Goal: Navigation & Orientation: Find specific page/section

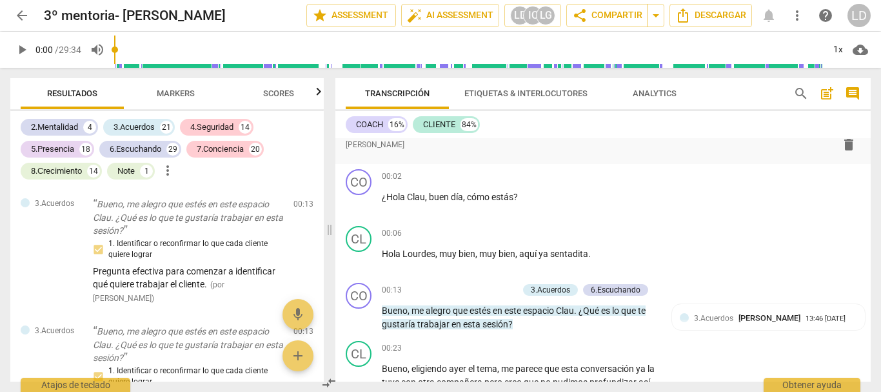
click at [852, 90] on span "comment" at bounding box center [852, 93] width 15 height 15
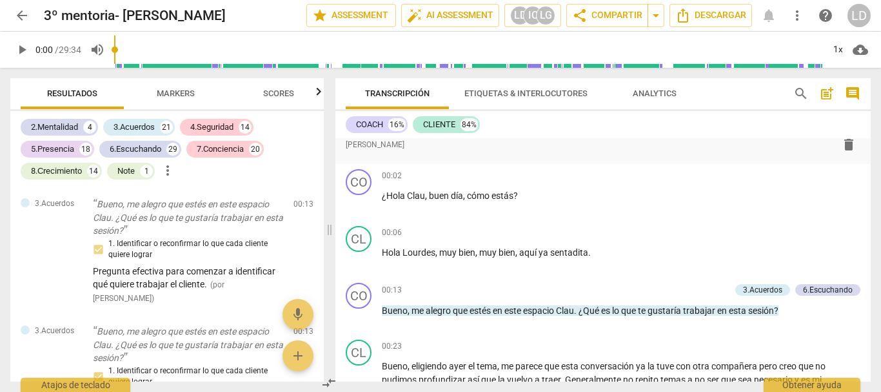
scroll to position [168, 0]
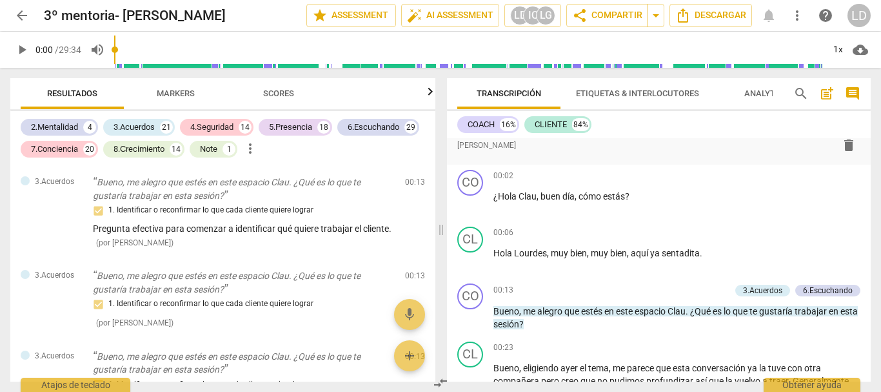
click at [852, 90] on span "comment" at bounding box center [852, 93] width 15 height 15
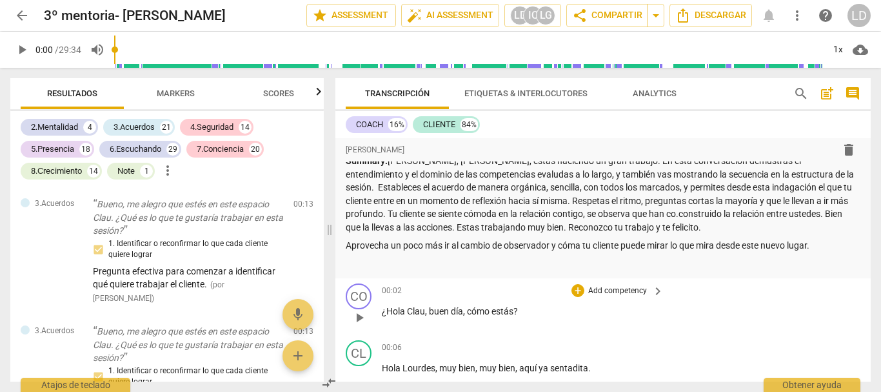
scroll to position [0, 0]
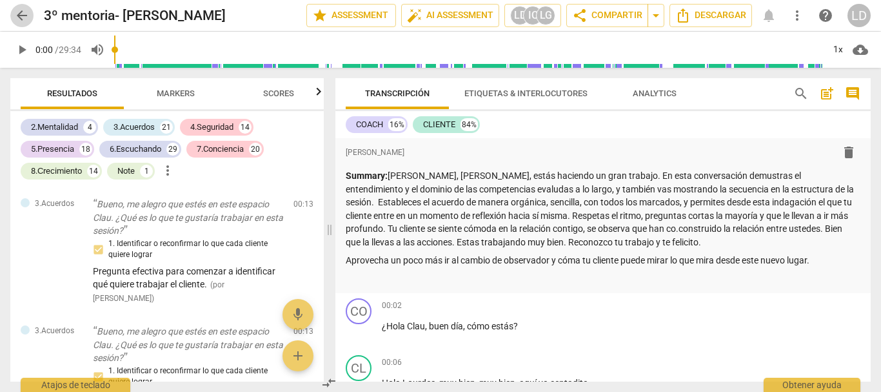
click at [27, 16] on span "arrow_back" at bounding box center [21, 15] width 15 height 15
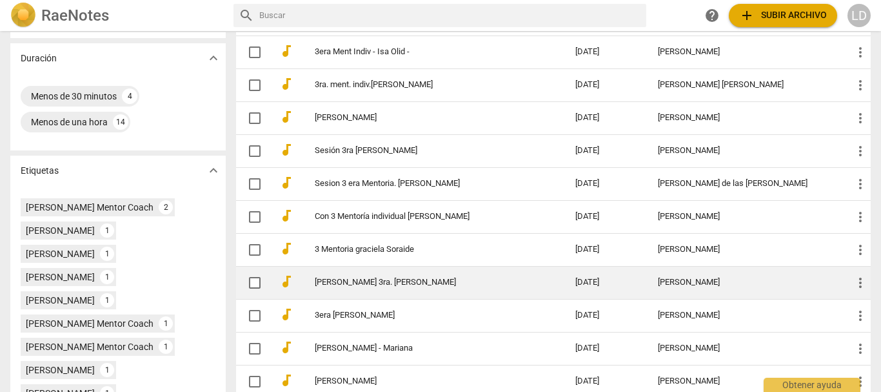
scroll to position [258, 0]
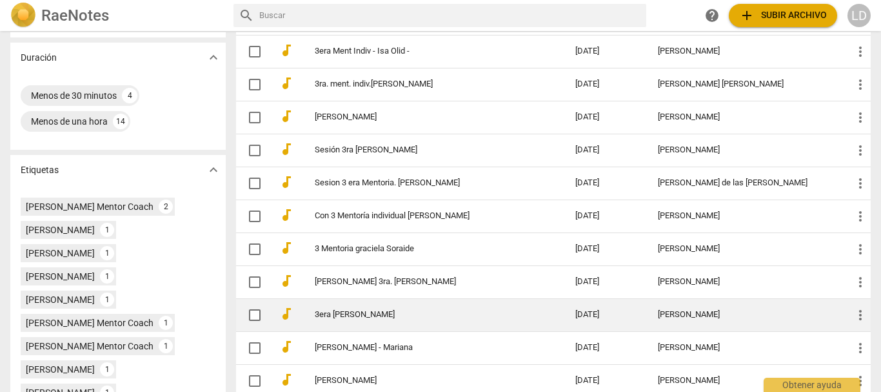
click at [436, 306] on td "3era [PERSON_NAME]" at bounding box center [432, 314] width 266 height 33
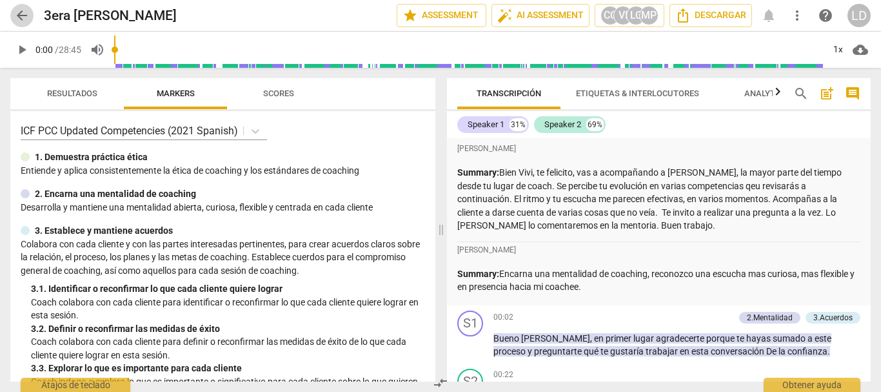
click at [20, 10] on span "arrow_back" at bounding box center [21, 15] width 15 height 15
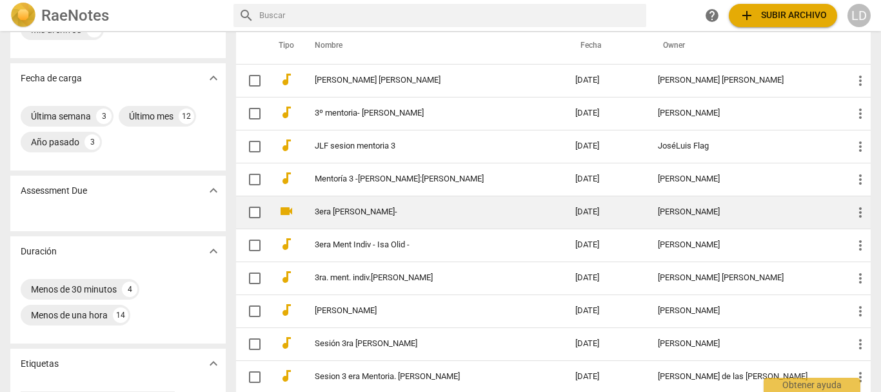
scroll to position [129, 0]
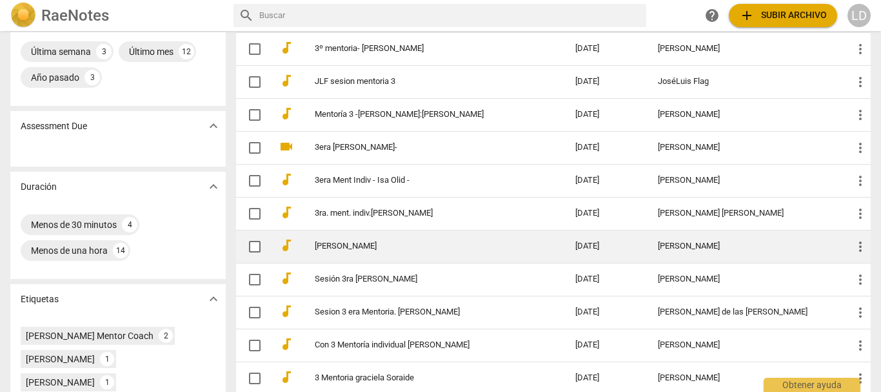
click at [391, 250] on link "[PERSON_NAME]" at bounding box center [422, 246] width 214 height 10
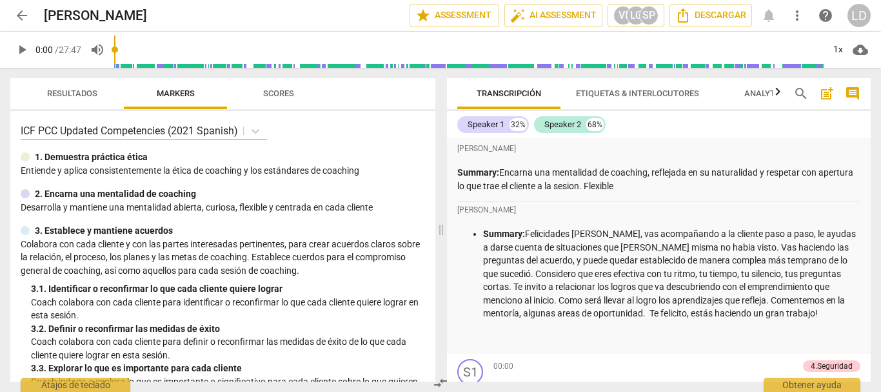
click at [29, 10] on span "arrow_back" at bounding box center [21, 15] width 15 height 15
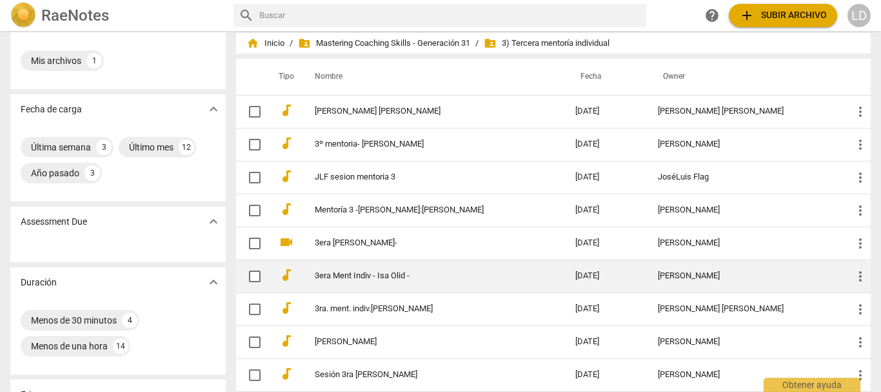
scroll to position [129, 0]
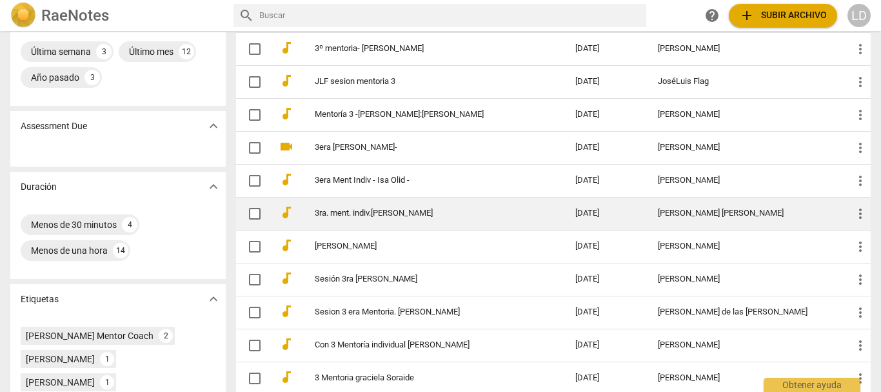
click at [379, 208] on link "3ra. ment. indiv.[PERSON_NAME]" at bounding box center [422, 213] width 214 height 10
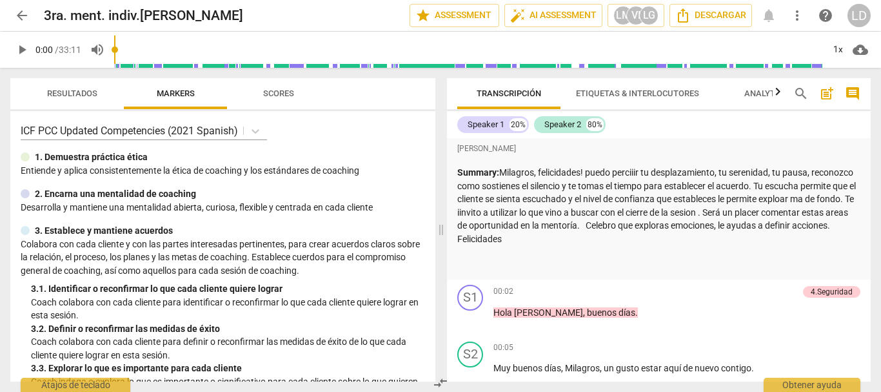
click at [15, 10] on span "arrow_back" at bounding box center [21, 15] width 15 height 15
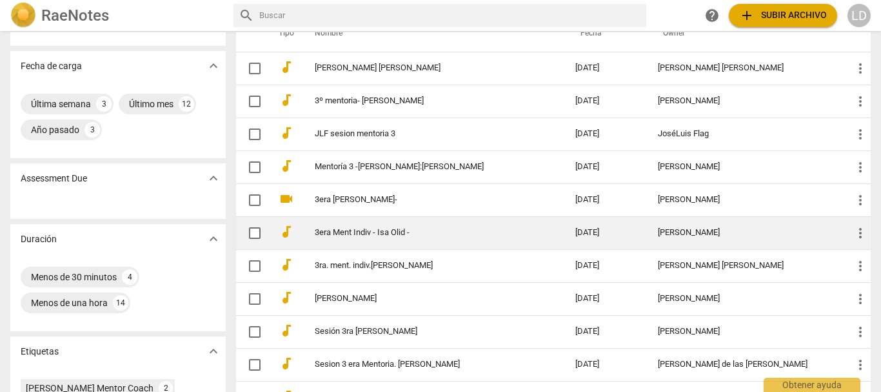
scroll to position [129, 0]
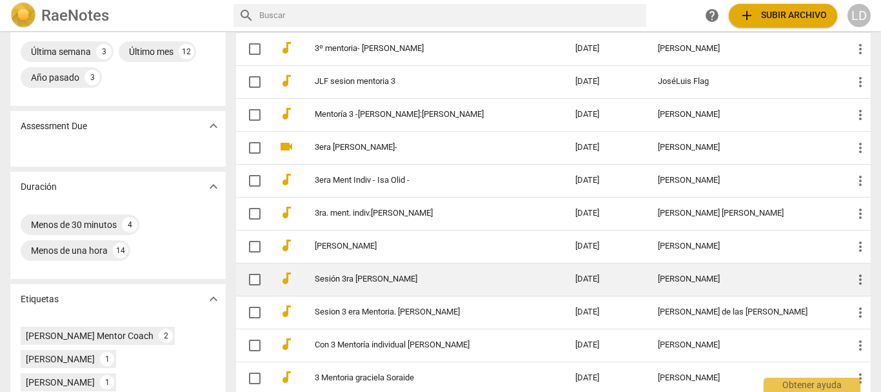
click at [415, 270] on td "Sesión 3ra [PERSON_NAME]" at bounding box center [432, 279] width 266 height 33
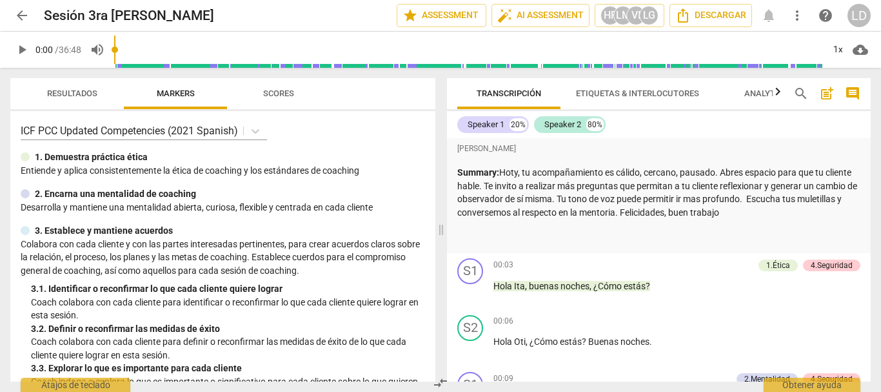
click at [20, 18] on span "arrow_back" at bounding box center [21, 15] width 15 height 15
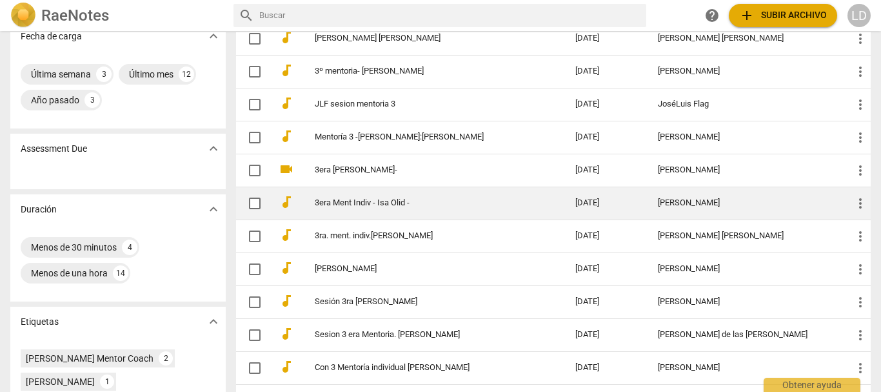
scroll to position [129, 0]
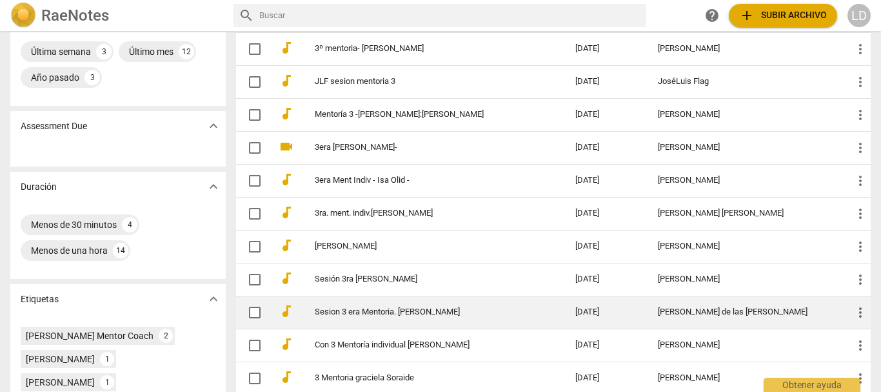
click at [453, 307] on link "Sesion 3 era Mentoria. [PERSON_NAME]" at bounding box center [422, 312] width 214 height 10
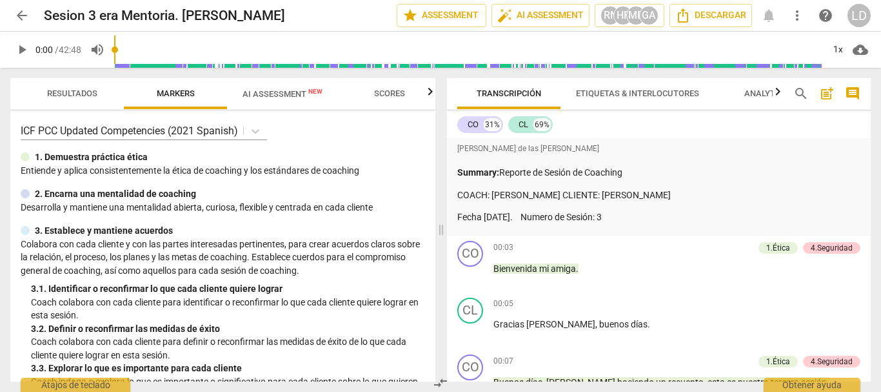
click at [21, 15] on span "arrow_back" at bounding box center [21, 15] width 15 height 15
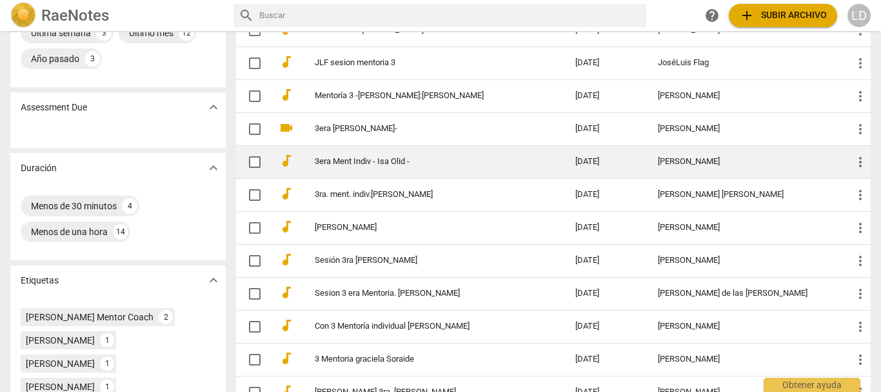
scroll to position [194, 0]
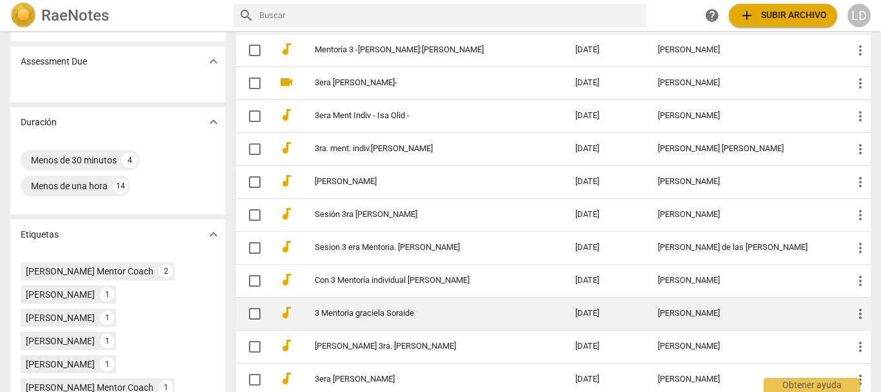
click at [454, 308] on link "3 Mentoria graciela Soraide" at bounding box center [422, 313] width 214 height 10
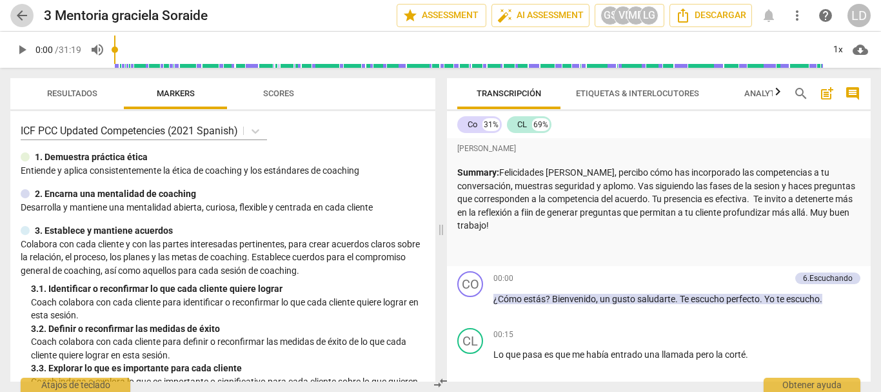
click at [24, 17] on span "arrow_back" at bounding box center [21, 15] width 15 height 15
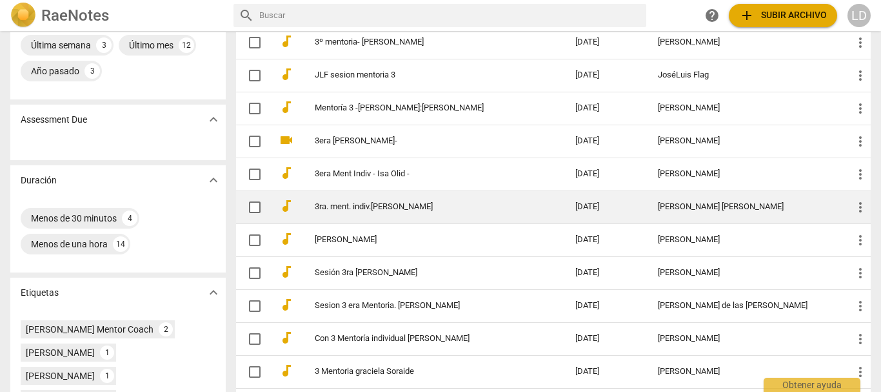
scroll to position [194, 0]
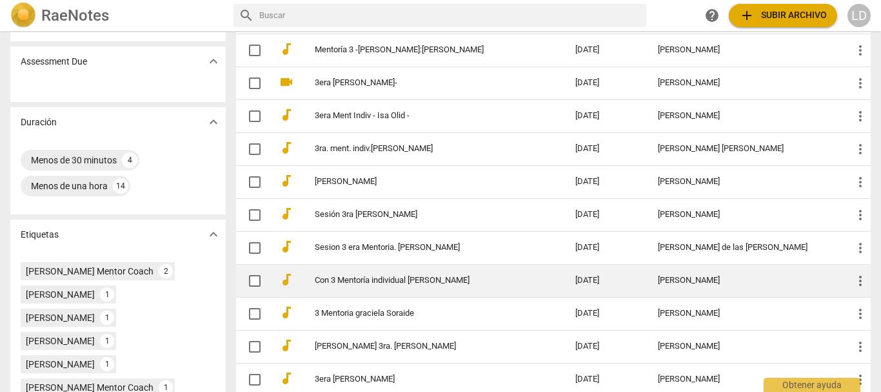
click at [437, 283] on link "Con 3 Mentoría individual [PERSON_NAME]" at bounding box center [422, 280] width 214 height 10
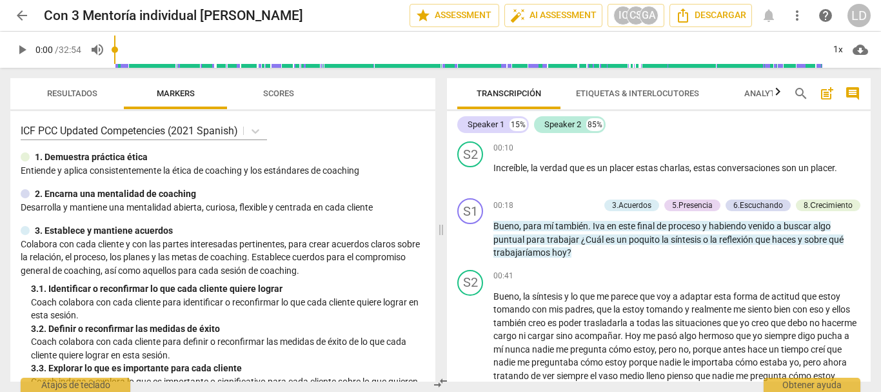
scroll to position [194, 0]
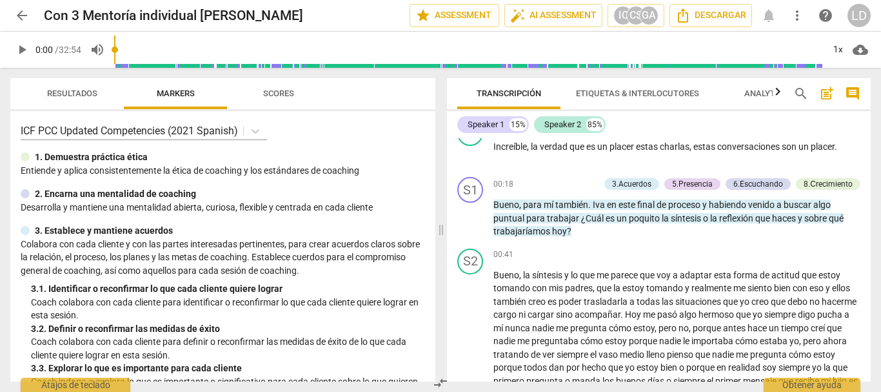
click at [854, 97] on span "comment" at bounding box center [852, 93] width 15 height 15
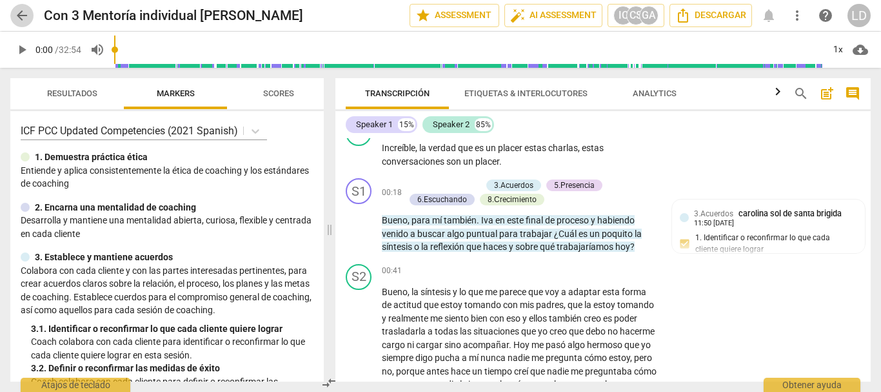
click at [15, 16] on span "arrow_back" at bounding box center [21, 15] width 15 height 15
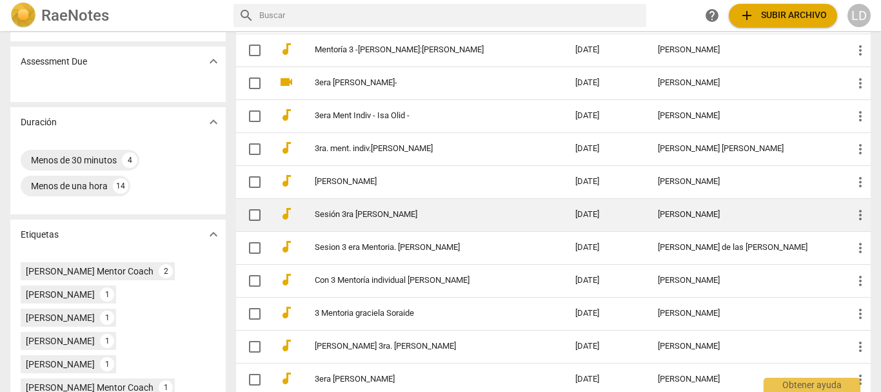
scroll to position [323, 0]
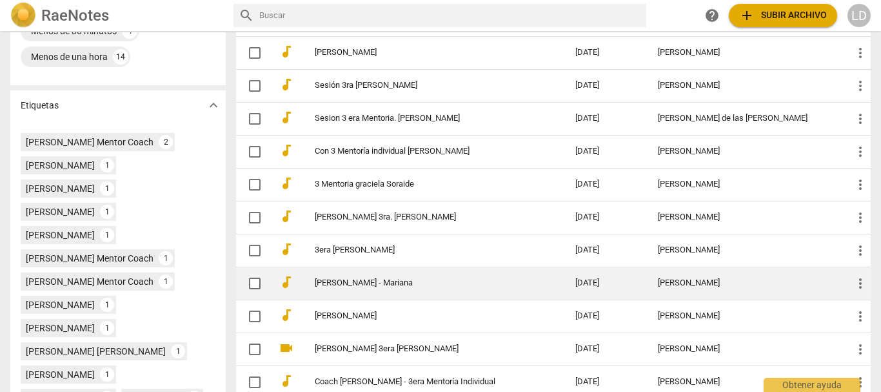
click at [371, 279] on link "[PERSON_NAME] - Mariana" at bounding box center [422, 283] width 214 height 10
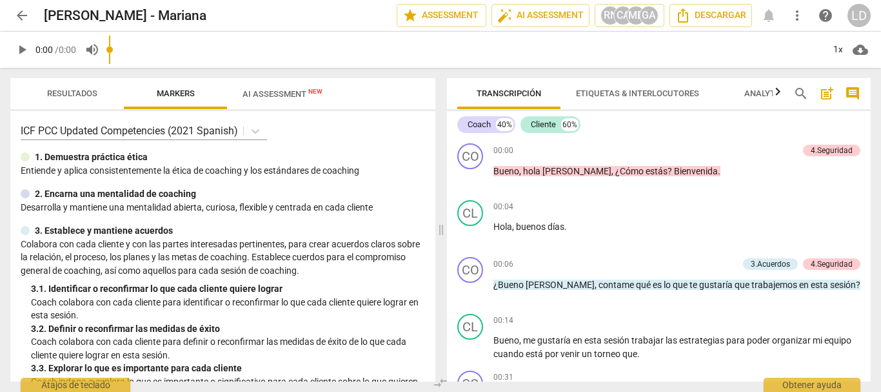
click at [857, 87] on span "comment" at bounding box center [852, 93] width 15 height 15
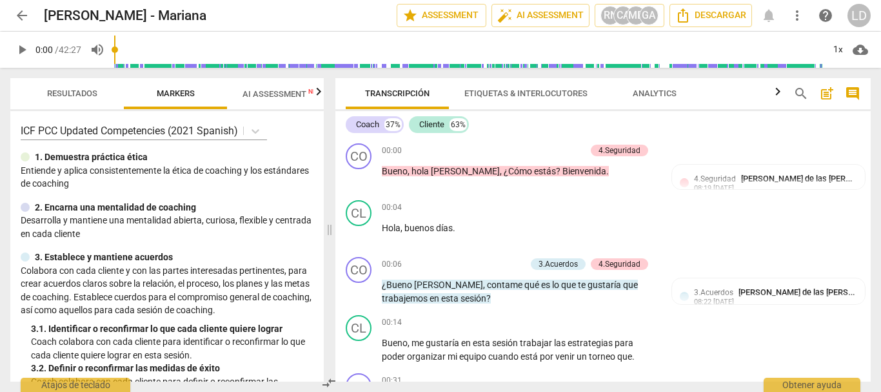
click at [21, 16] on span "arrow_back" at bounding box center [21, 15] width 15 height 15
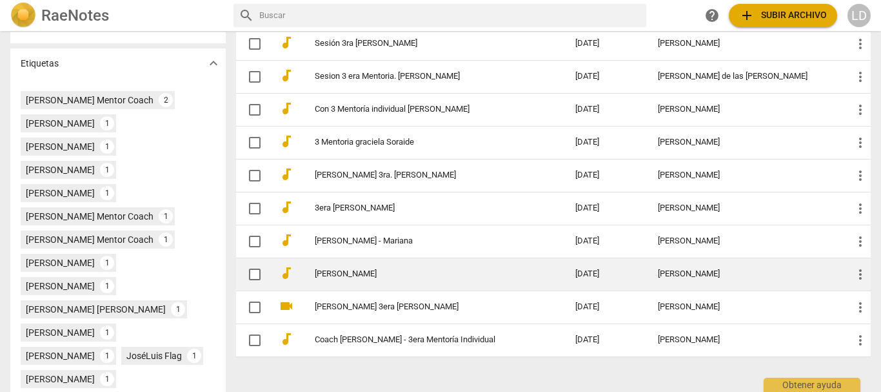
scroll to position [387, 0]
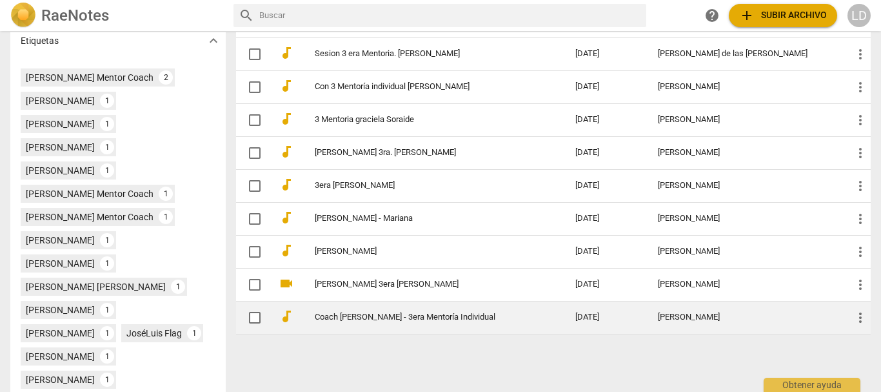
click at [404, 317] on link "Coach [PERSON_NAME] - 3era Mentoría Individual" at bounding box center [422, 317] width 214 height 10
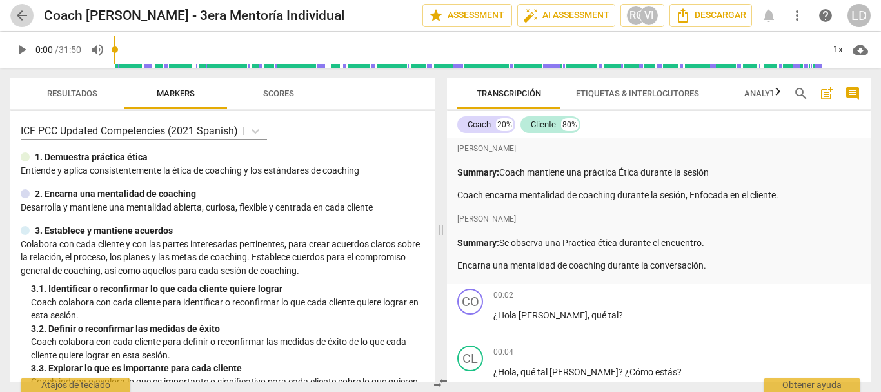
click at [16, 9] on span "arrow_back" at bounding box center [21, 15] width 15 height 15
